Goal: Task Accomplishment & Management: Manage account settings

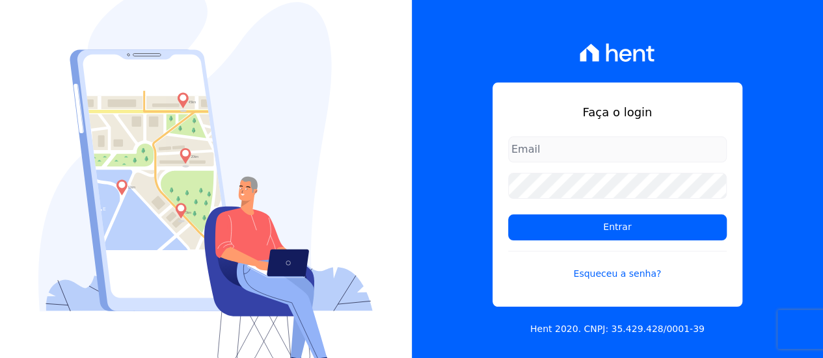
click at [581, 147] on input "email" at bounding box center [617, 150] width 219 height 26
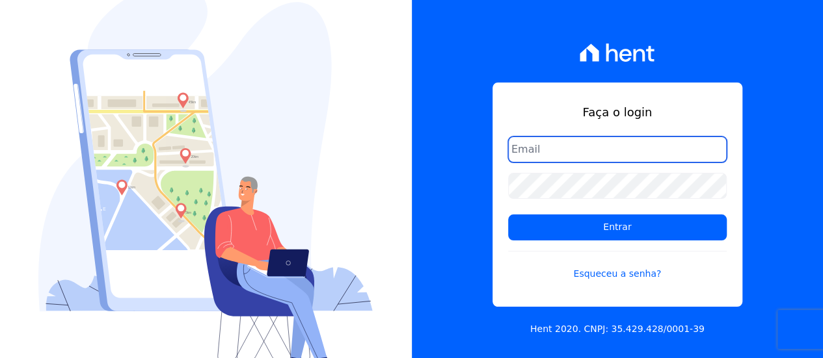
click at [549, 151] on input "email" at bounding box center [617, 150] width 219 height 26
type input "contato@condominioalexandria.com.br"
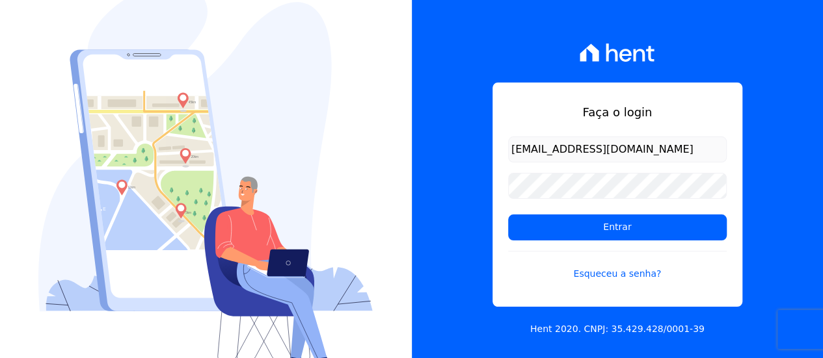
click at [528, 75] on div "Faça o login contato@condominioalexandria.com.br Entrar Esqueceu a senha? Hent …" at bounding box center [618, 179] width 412 height 358
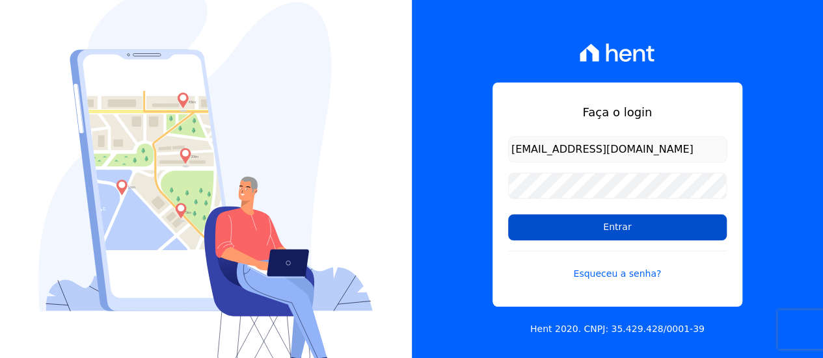
click at [614, 227] on input "Entrar" at bounding box center [617, 228] width 219 height 26
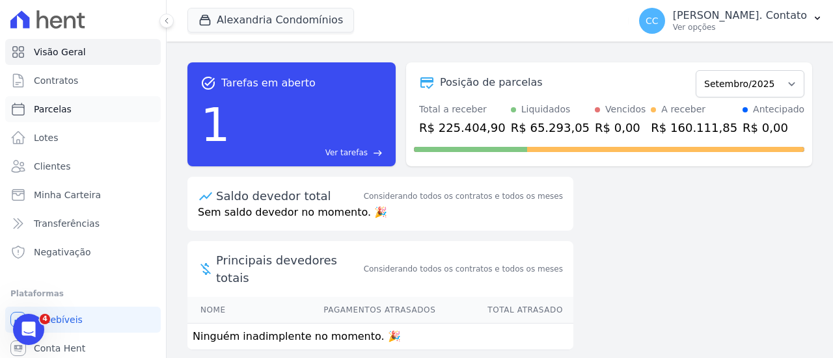
click at [58, 111] on span "Parcelas" at bounding box center [53, 109] width 38 height 13
select select
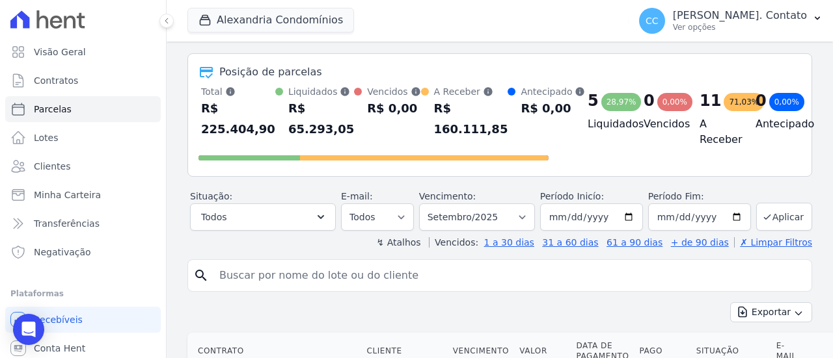
scroll to position [65, 0]
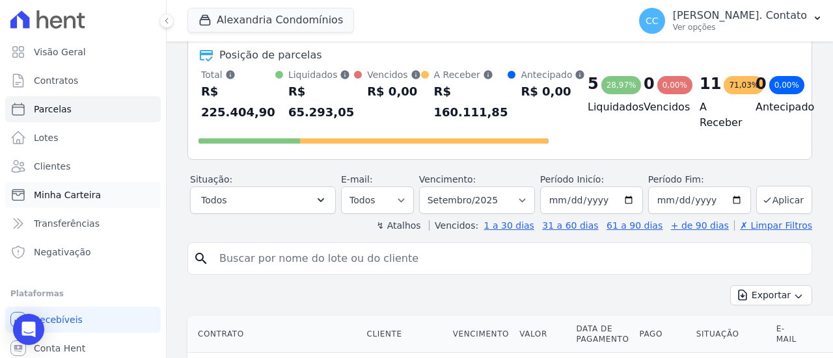
click at [81, 196] on span "Minha Carteira" at bounding box center [67, 195] width 67 height 13
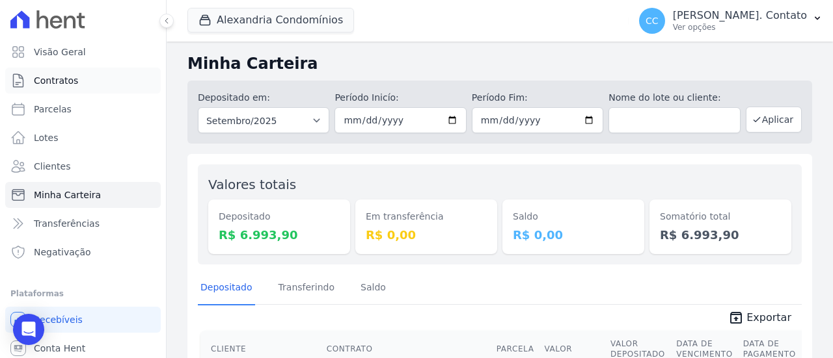
click at [54, 79] on span "Contratos" at bounding box center [56, 80] width 44 height 13
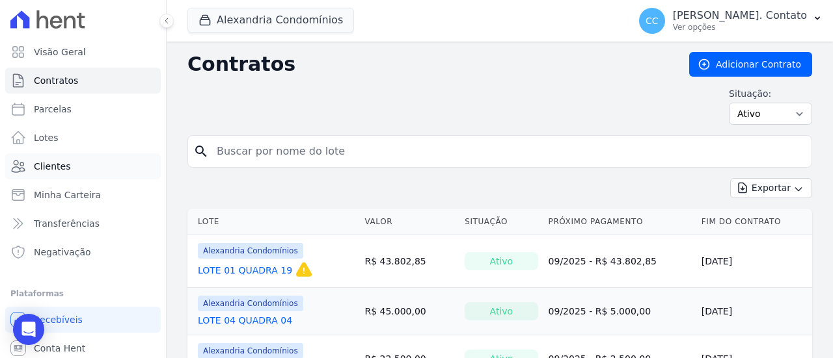
click at [61, 168] on span "Clientes" at bounding box center [52, 166] width 36 height 13
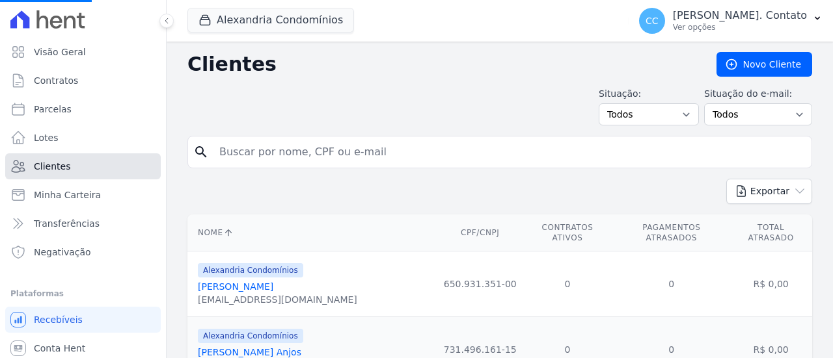
click at [57, 161] on span "Clientes" at bounding box center [52, 166] width 36 height 13
click at [64, 191] on span "Minha Carteira" at bounding box center [67, 195] width 67 height 13
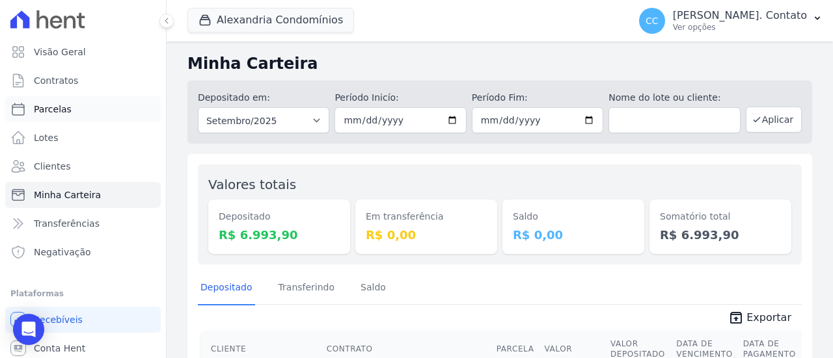
click at [49, 107] on span "Parcelas" at bounding box center [53, 109] width 38 height 13
select select
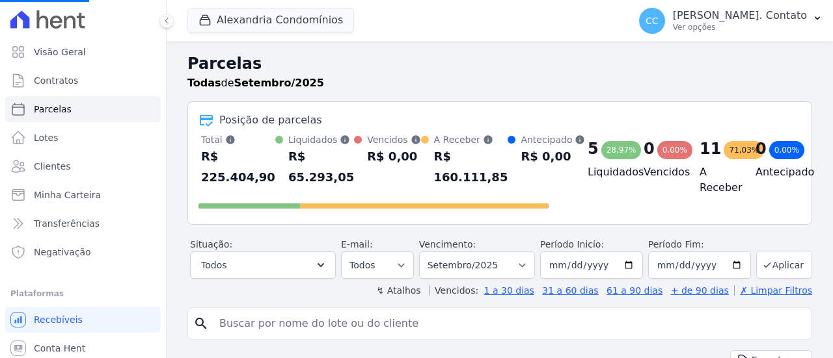
select select
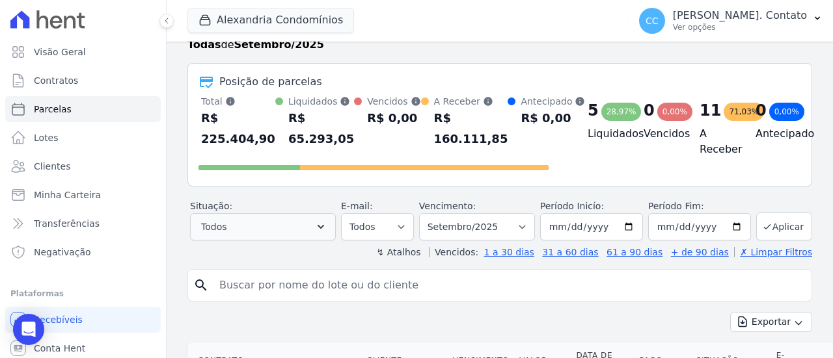
scroll to position [65, 0]
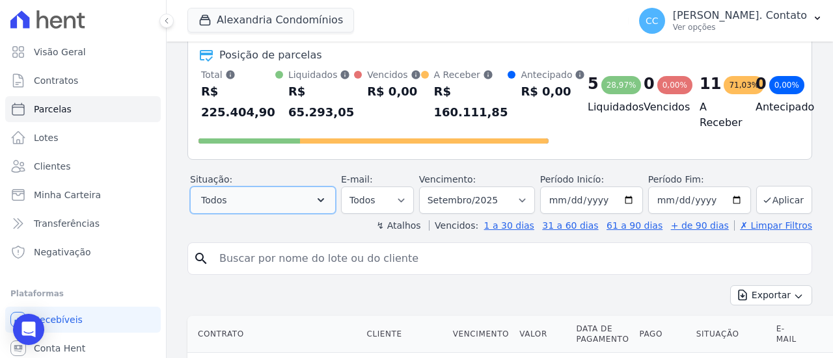
click at [325, 200] on icon "button" at bounding box center [320, 200] width 13 height 13
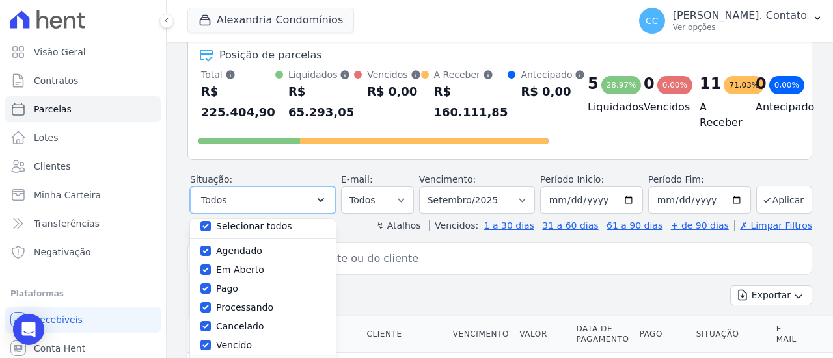
scroll to position [0, 0]
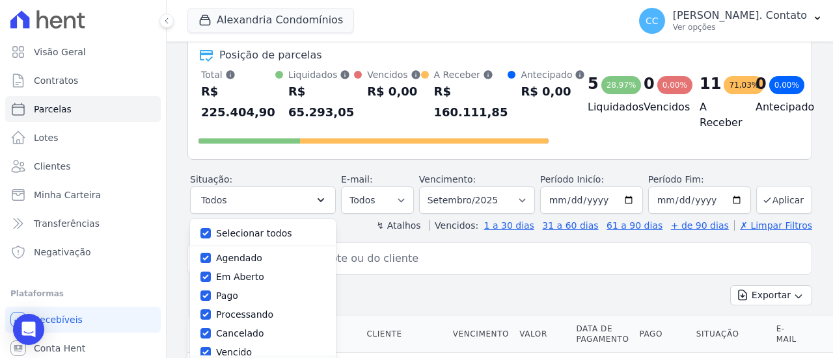
click at [247, 279] on label "Em Aberto" at bounding box center [240, 277] width 48 height 10
click at [211, 279] on input "Em Aberto" at bounding box center [205, 277] width 10 height 10
checkbox input "false"
click at [247, 279] on label "Em Aberto" at bounding box center [240, 277] width 48 height 10
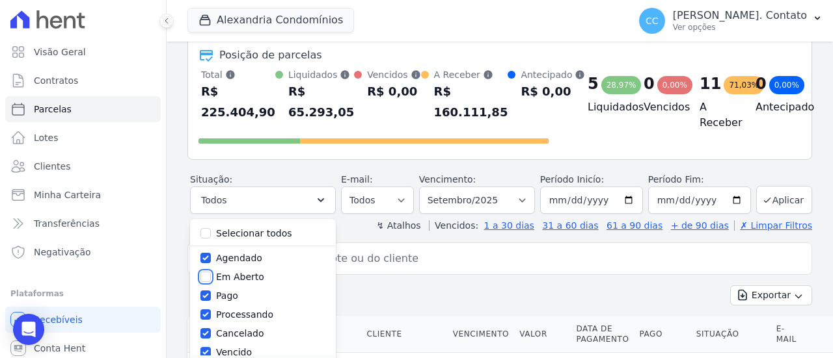
click at [211, 279] on input "Em Aberto" at bounding box center [205, 277] width 10 height 10
checkbox input "true"
click at [228, 230] on label "Selecionar todos" at bounding box center [254, 233] width 76 height 10
click at [211, 230] on input "Selecionar todos" at bounding box center [205, 233] width 10 height 10
checkbox input "false"
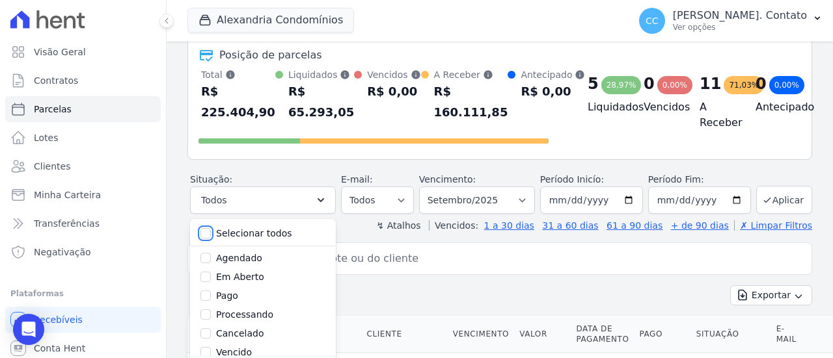
checkbox input "false"
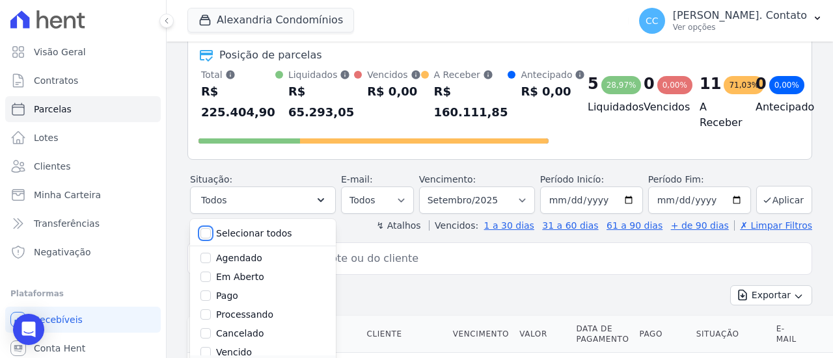
checkbox input "false"
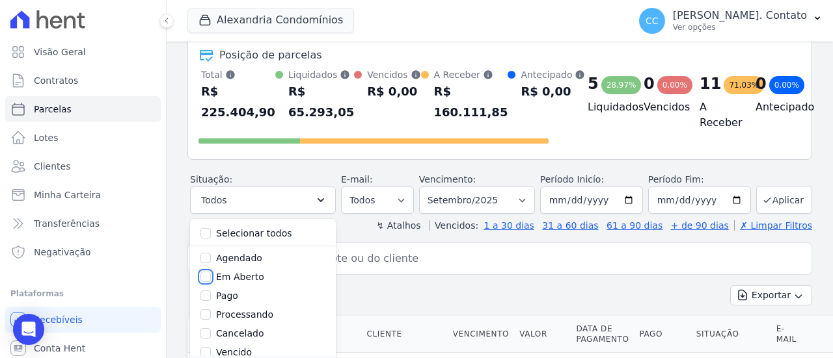
click at [211, 275] on input "Em Aberto" at bounding box center [205, 277] width 10 height 10
click at [243, 273] on label "Em Aberto" at bounding box center [240, 277] width 48 height 10
click at [211, 273] on input "Em Aberto" at bounding box center [205, 277] width 10 height 10
click at [211, 272] on input "Em Aberto" at bounding box center [205, 277] width 10 height 10
click at [435, 286] on div "Exportar Exportar PDF Exportar CSV" at bounding box center [499, 301] width 625 height 31
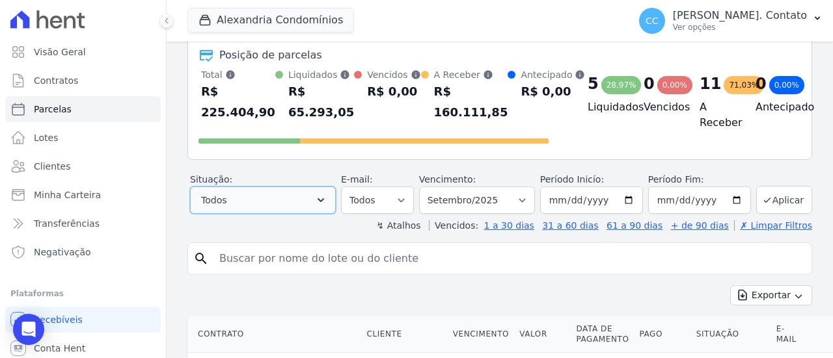
click at [327, 195] on icon "button" at bounding box center [320, 200] width 13 height 13
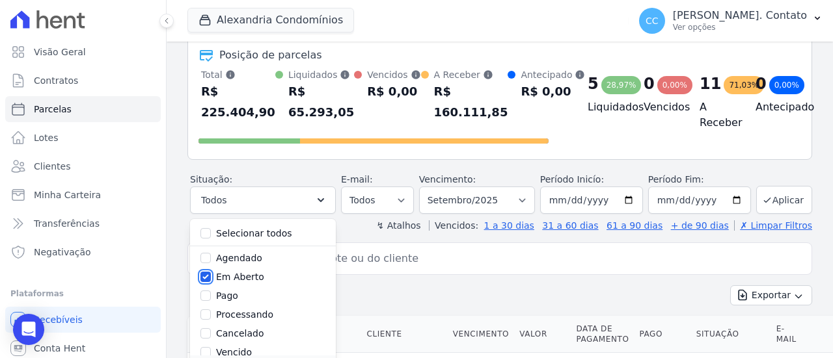
click at [211, 274] on input "Em Aberto" at bounding box center [205, 277] width 10 height 10
click at [211, 275] on input "Em Aberto" at bounding box center [205, 277] width 10 height 10
click at [447, 291] on div "Exportar Exportar PDF Exportar CSV" at bounding box center [499, 301] width 625 height 31
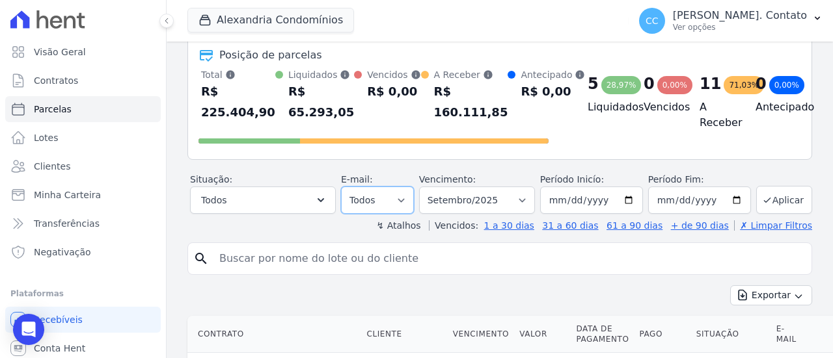
click at [397, 198] on select "Todos Lido Não-lido" at bounding box center [377, 200] width 73 height 27
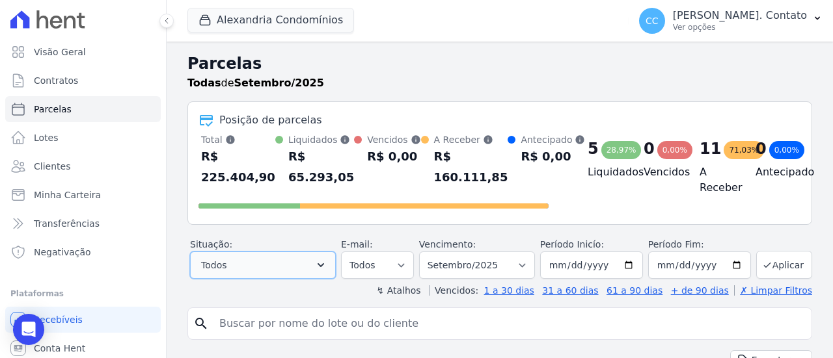
click at [238, 262] on button "Todos" at bounding box center [263, 265] width 146 height 27
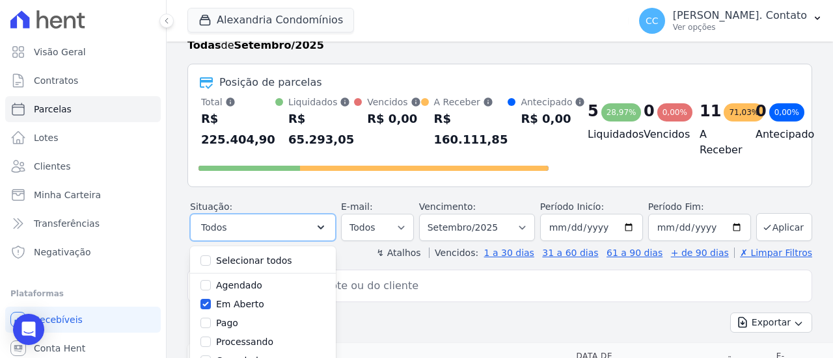
scroll to position [65, 0]
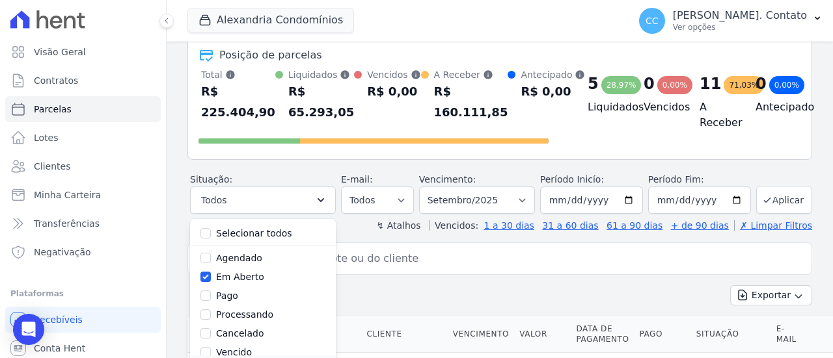
click at [250, 276] on label "Em Aberto" at bounding box center [240, 277] width 48 height 10
click at [211, 276] on input "Em Aberto" at bounding box center [205, 277] width 10 height 10
click at [250, 276] on label "Em Aberto" at bounding box center [240, 277] width 48 height 10
click at [211, 276] on input "Em Aberto" at bounding box center [205, 277] width 10 height 10
click at [250, 276] on label "Em Aberto" at bounding box center [240, 277] width 48 height 10
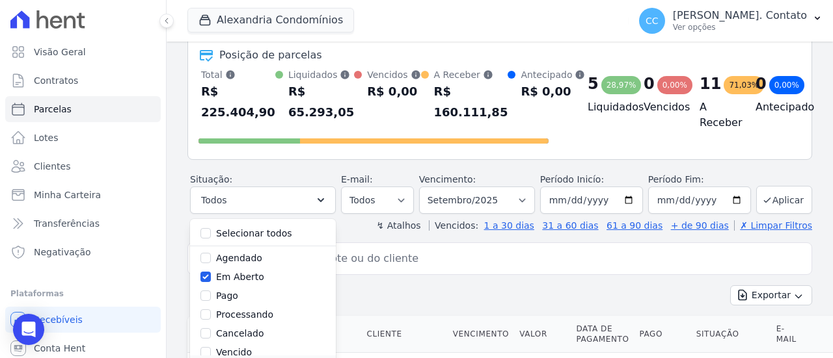
click at [211, 276] on input "Em Aberto" at bounding box center [205, 277] width 10 height 10
click at [211, 274] on input "Em Aberto" at bounding box center [205, 277] width 10 height 10
checkbox input "true"
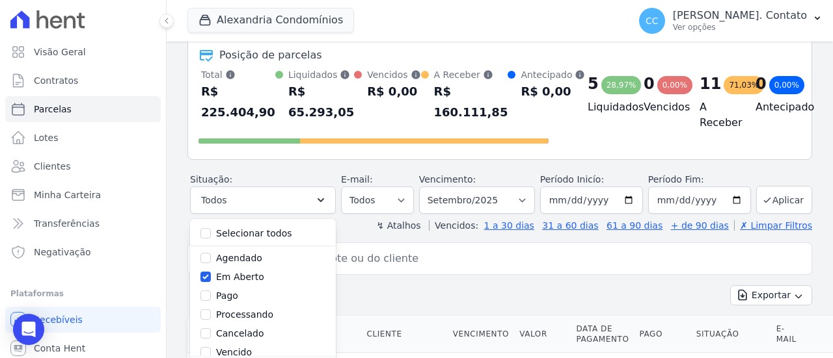
click at [383, 273] on div "search" at bounding box center [499, 259] width 625 height 33
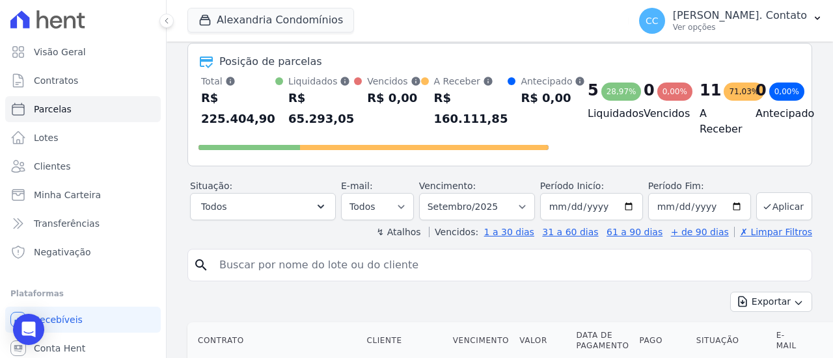
scroll to position [0, 0]
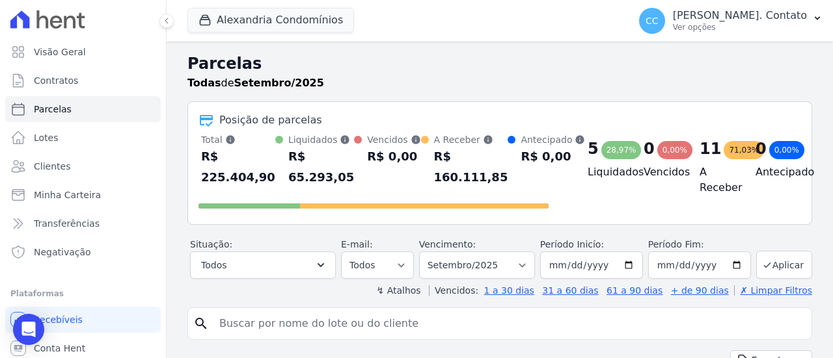
drag, startPoint x: 351, startPoint y: 157, endPoint x: 392, endPoint y: 158, distance: 40.3
click at [392, 158] on div "Vencidos Soma das parcelas vencidas, sem considerar valor de juros moratório e …" at bounding box center [387, 160] width 66 height 55
click at [390, 170] on div "Vencidos Soma das parcelas vencidas, sem considerar valor de juros moratório e …" at bounding box center [393, 160] width 53 height 55
click at [250, 25] on button "Alexandria Condomínios" at bounding box center [270, 20] width 167 height 25
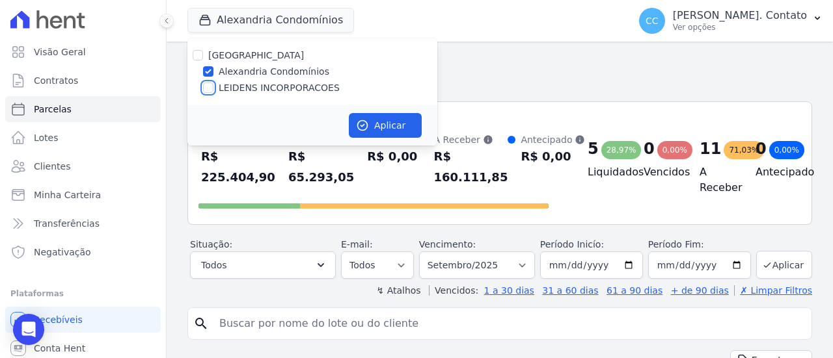
click at [206, 92] on input "LEIDENS INCORPORACOES" at bounding box center [208, 88] width 10 height 10
checkbox input "true"
click at [390, 123] on button "Aplicar" at bounding box center [385, 125] width 73 height 25
select select
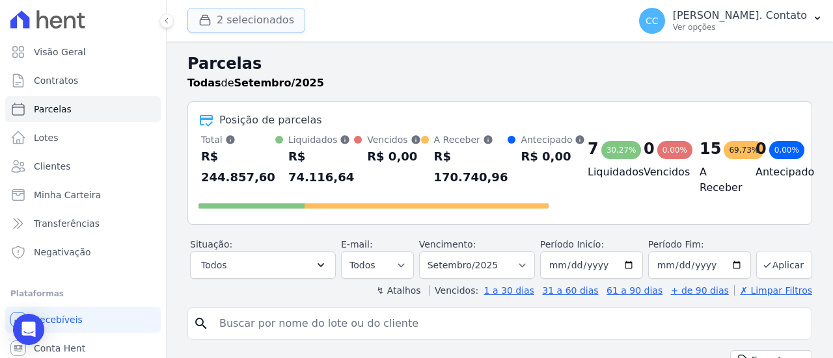
click at [262, 23] on button "2 selecionados" at bounding box center [246, 20] width 118 height 25
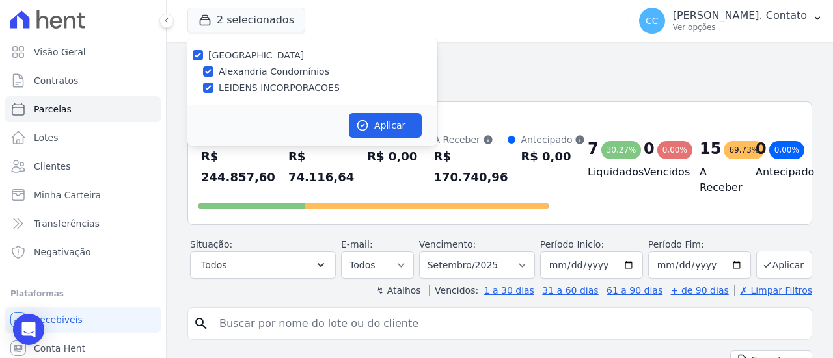
click at [537, 62] on h2 "Parcelas" at bounding box center [499, 63] width 625 height 23
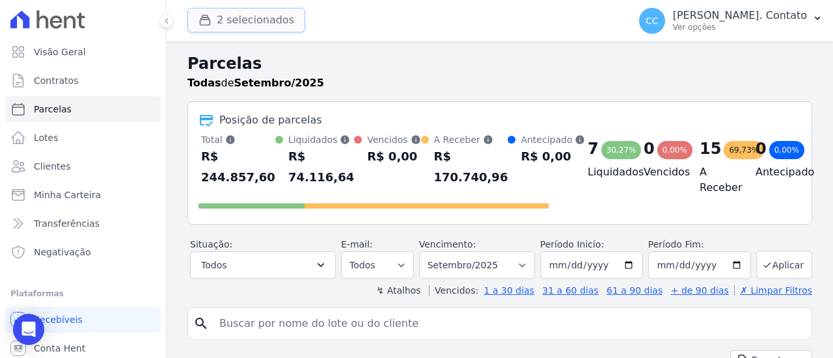
click at [262, 15] on button "2 selecionados" at bounding box center [246, 20] width 118 height 25
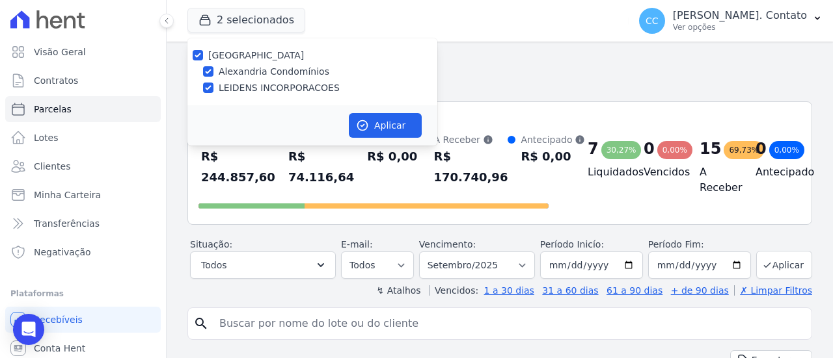
click at [531, 77] on div "Todas de Setembro/2025" at bounding box center [499, 83] width 625 height 16
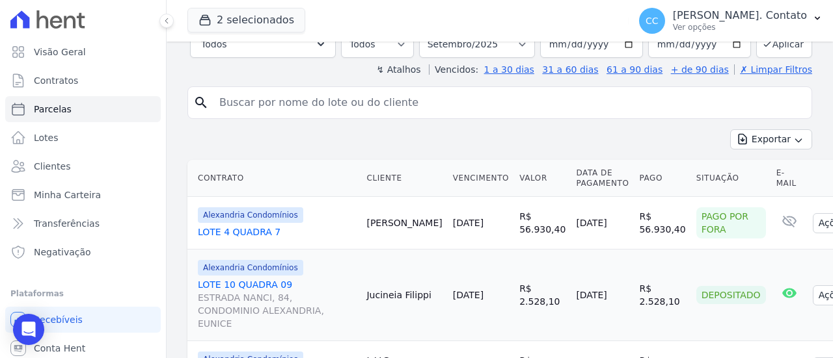
scroll to position [195, 0]
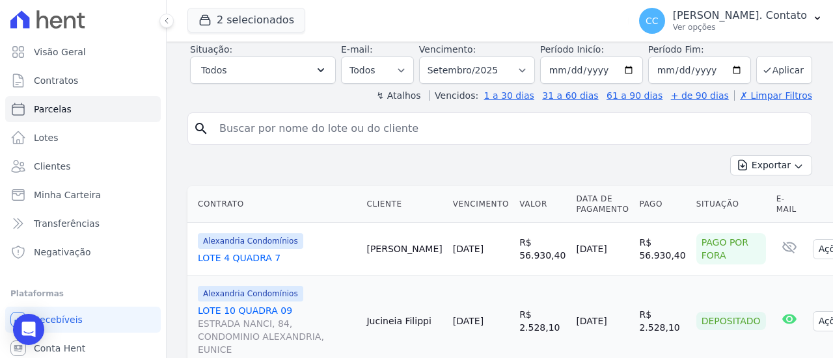
click at [691, 200] on th "Situação" at bounding box center [731, 204] width 80 height 37
click at [691, 197] on th "Situação" at bounding box center [731, 204] width 80 height 37
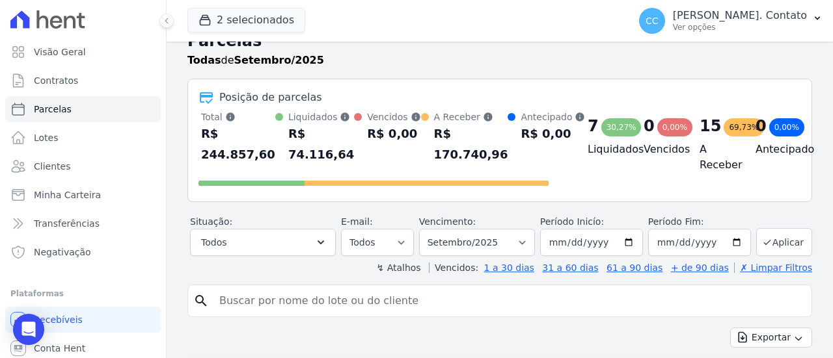
scroll to position [0, 0]
